Goal: Register for event/course

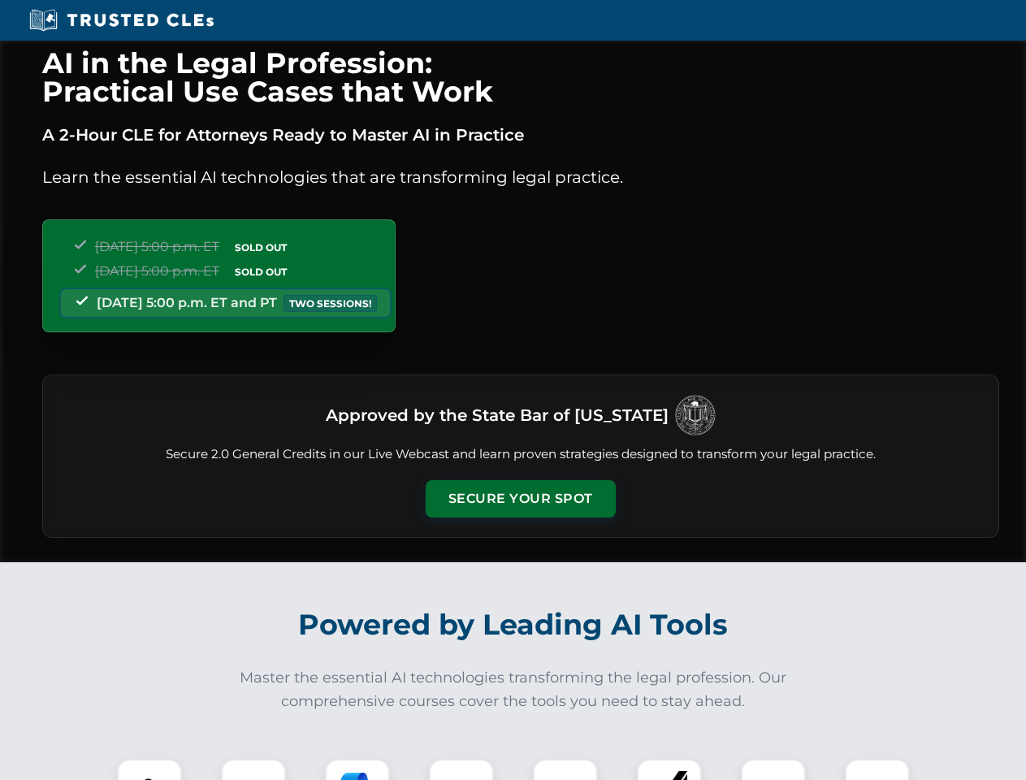
click at [520, 499] on button "Secure Your Spot" at bounding box center [521, 498] width 190 height 37
click at [149, 769] on img at bounding box center [149, 791] width 47 height 47
click at [253, 769] on div at bounding box center [253, 791] width 65 height 65
click at [357, 769] on div at bounding box center [357, 791] width 65 height 65
click at [461, 769] on img at bounding box center [461, 791] width 45 height 45
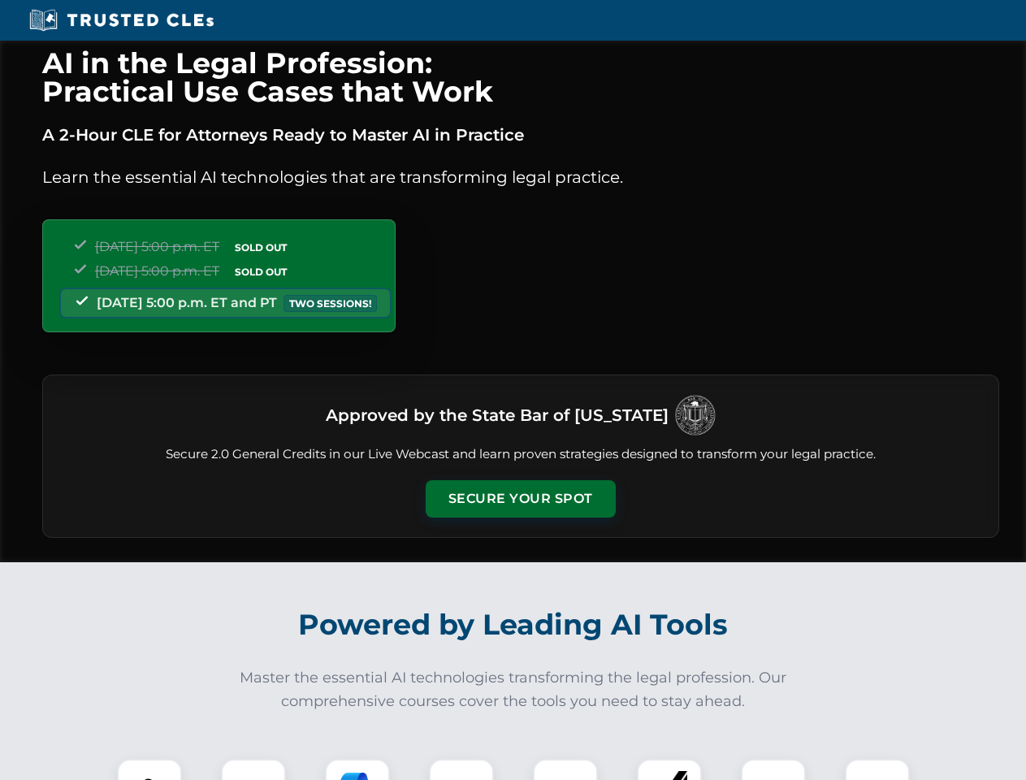
click at [565, 769] on div at bounding box center [565, 791] width 65 height 65
click at [669, 769] on div at bounding box center [669, 791] width 65 height 65
click at [773, 769] on img at bounding box center [773, 791] width 45 height 45
click at [877, 769] on img at bounding box center [877, 791] width 45 height 45
